Goal: Transaction & Acquisition: Subscribe to service/newsletter

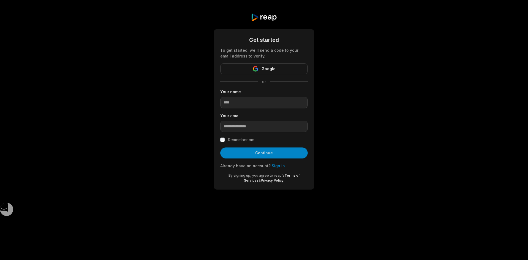
click at [386, 21] on div "Get started To get started, we'll send a code to your email address to verify. …" at bounding box center [264, 101] width 528 height 203
click at [270, 71] on span "Google" at bounding box center [269, 69] width 14 height 7
click at [293, 170] on form "Get started To get started, we'll send a code to your email address to verify. …" at bounding box center [264, 109] width 88 height 147
click at [278, 166] on link "Sign in" at bounding box center [278, 165] width 13 height 5
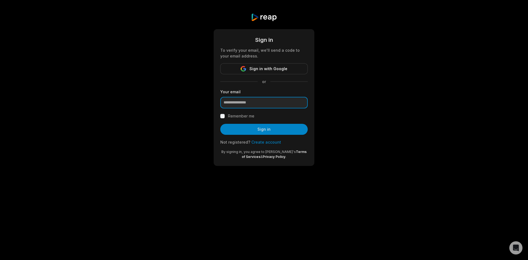
click at [267, 105] on input "email" at bounding box center [264, 103] width 88 height 12
click at [220, 108] on div at bounding box center [220, 108] width 0 height 0
type input "**********"
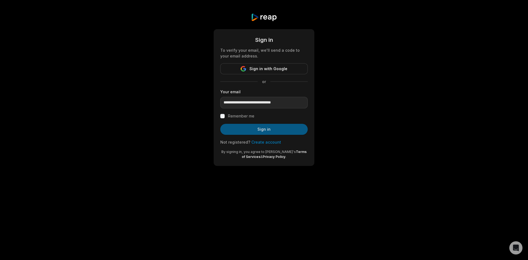
click at [276, 131] on button "Sign in" at bounding box center [264, 129] width 88 height 11
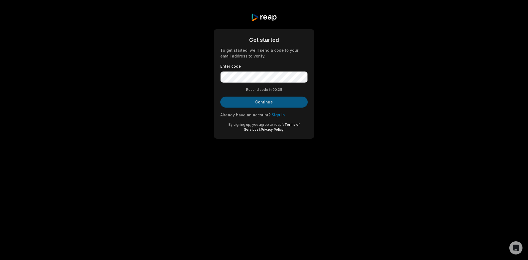
click at [261, 99] on button "Continue" at bounding box center [264, 102] width 88 height 11
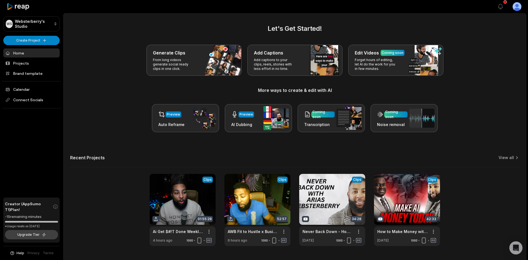
click at [45, 237] on button "Upgrade Tier" at bounding box center [31, 234] width 53 height 9
click at [135, 182] on div "WS Websterberry's Studio Create Project Home Projects Brand template Calendar C…" at bounding box center [264, 137] width 528 height 275
click at [27, 234] on button "Upgrade Tier" at bounding box center [31, 234] width 53 height 9
click at [515, 9] on html "WS Websterberry's Studio Create Project Home Projects Brand template Calendar C…" at bounding box center [264, 130] width 528 height 260
click at [489, 34] on span "Settings" at bounding box center [489, 34] width 15 height 6
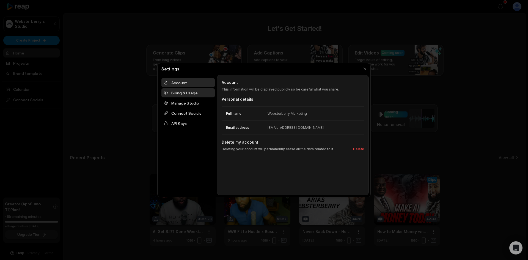
click at [189, 97] on div "Billing & Usage" at bounding box center [188, 92] width 53 height 9
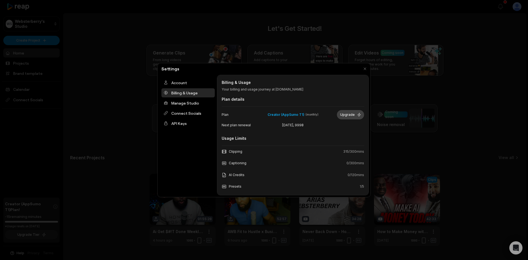
click at [352, 115] on button "Upgrade" at bounding box center [350, 114] width 27 height 9
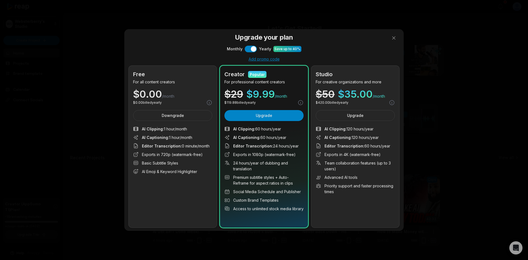
click at [282, 141] on div "Billing & Usage Billing & Usage Your billing and usage journey at reap.video Pl…" at bounding box center [293, 135] width 152 height 121
click at [375, 157] on div at bounding box center [264, 130] width 528 height 260
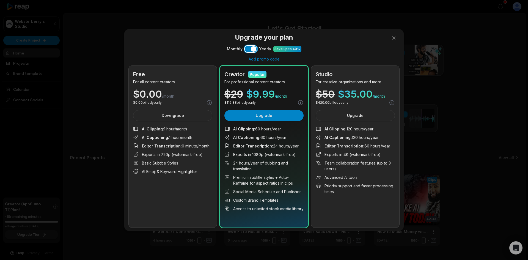
click at [252, 50] on button "Use setting" at bounding box center [251, 49] width 12 height 7
click at [363, 121] on button "Upgrade" at bounding box center [355, 115] width 79 height 11
